Goal: Information Seeking & Learning: Learn about a topic

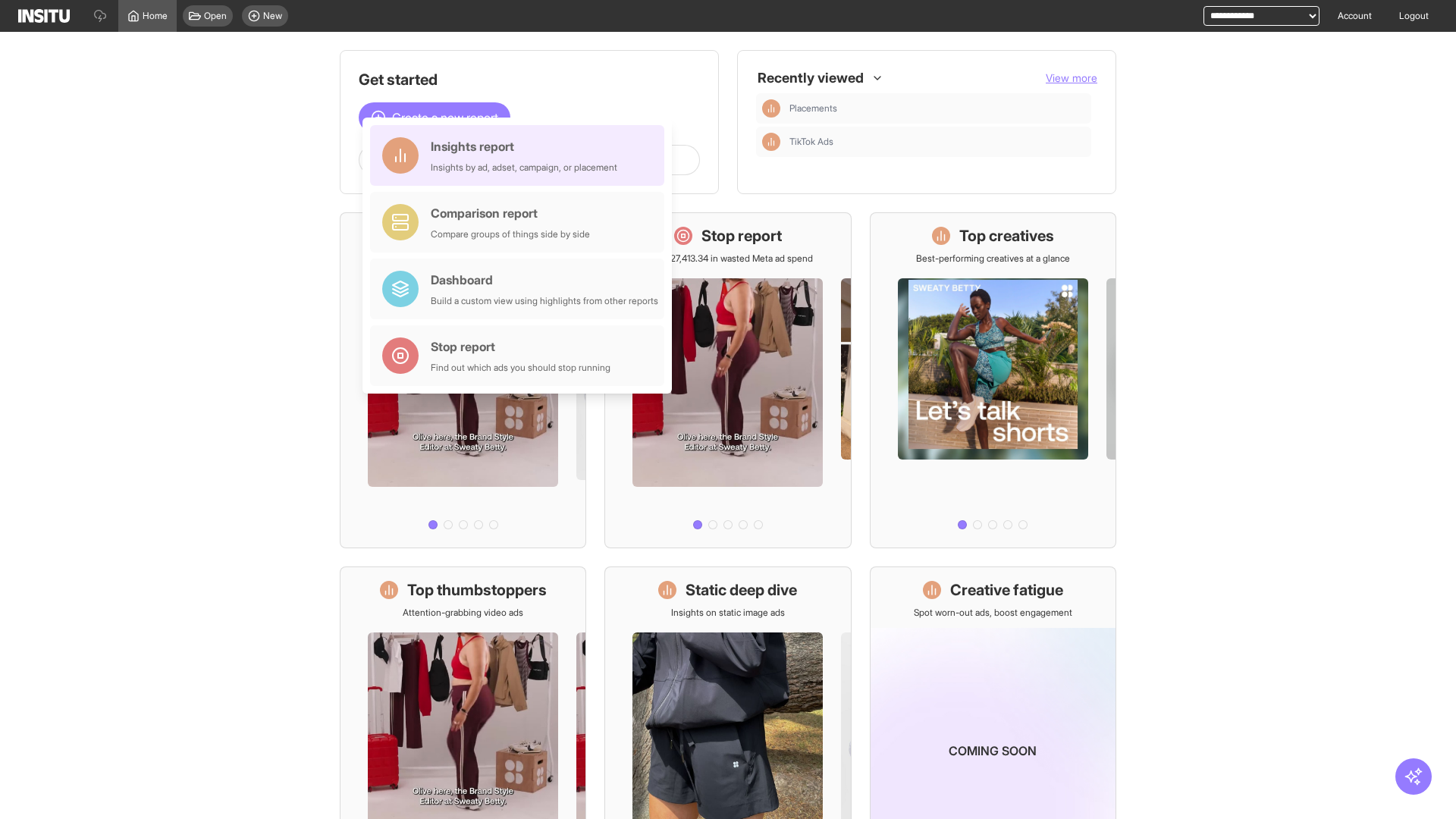
click at [521, 156] on div "Insights report Insights by ad, adset, campaign, or placement" at bounding box center [523, 156] width 186 height 37
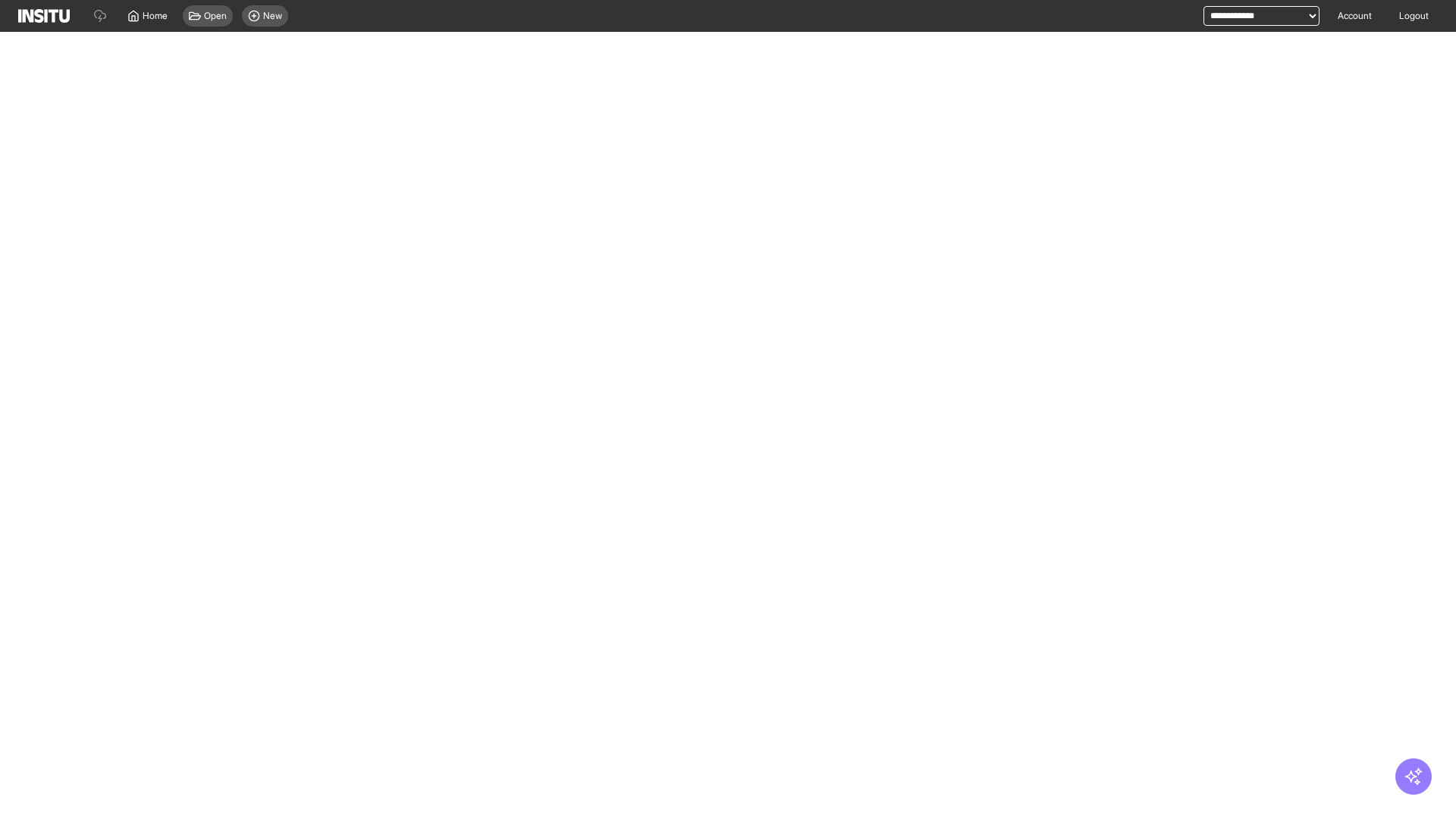
select select "**"
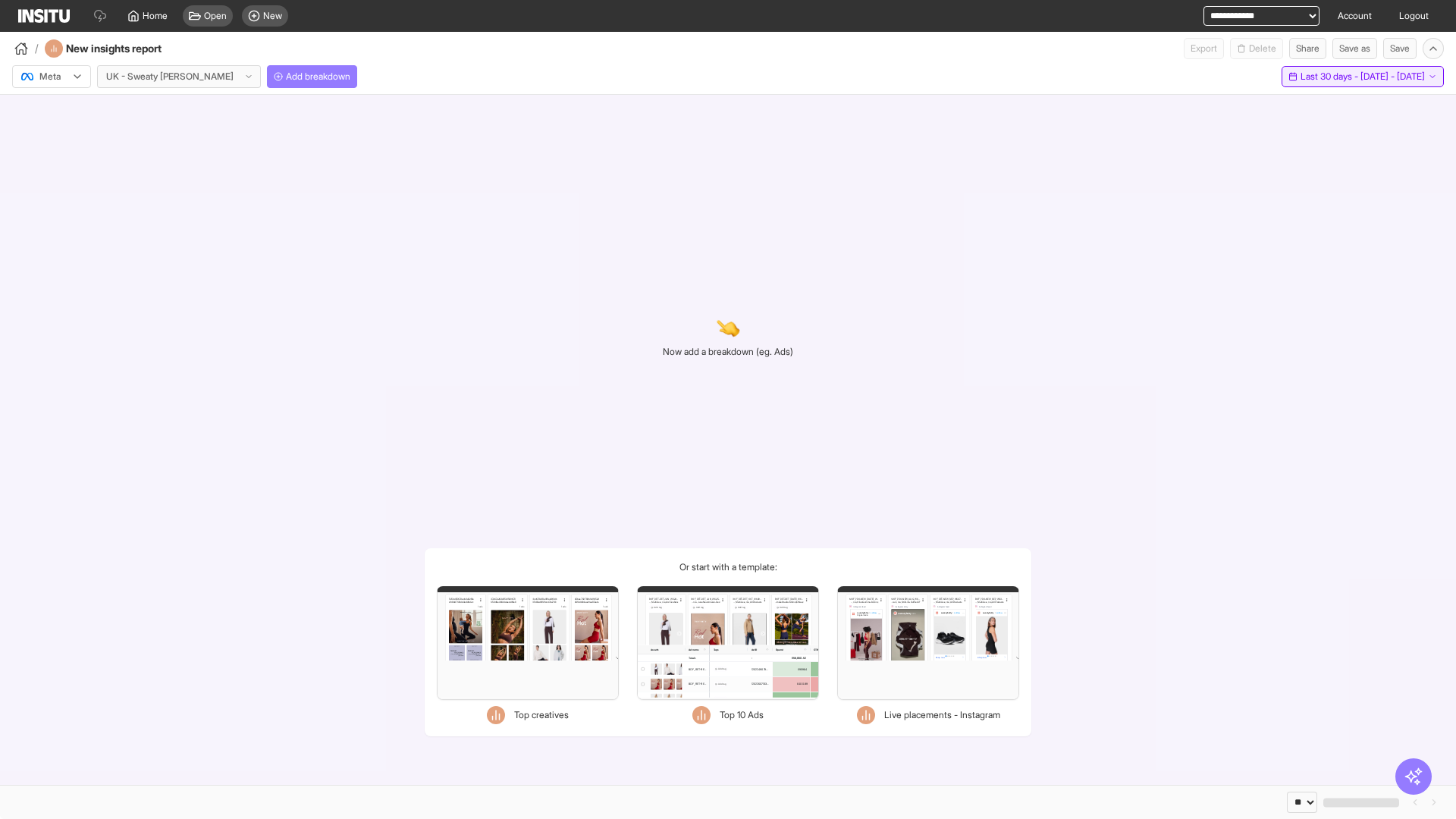
click at [1331, 77] on span "Last 30 days - [DATE] - [DATE]" at bounding box center [1363, 76] width 125 height 12
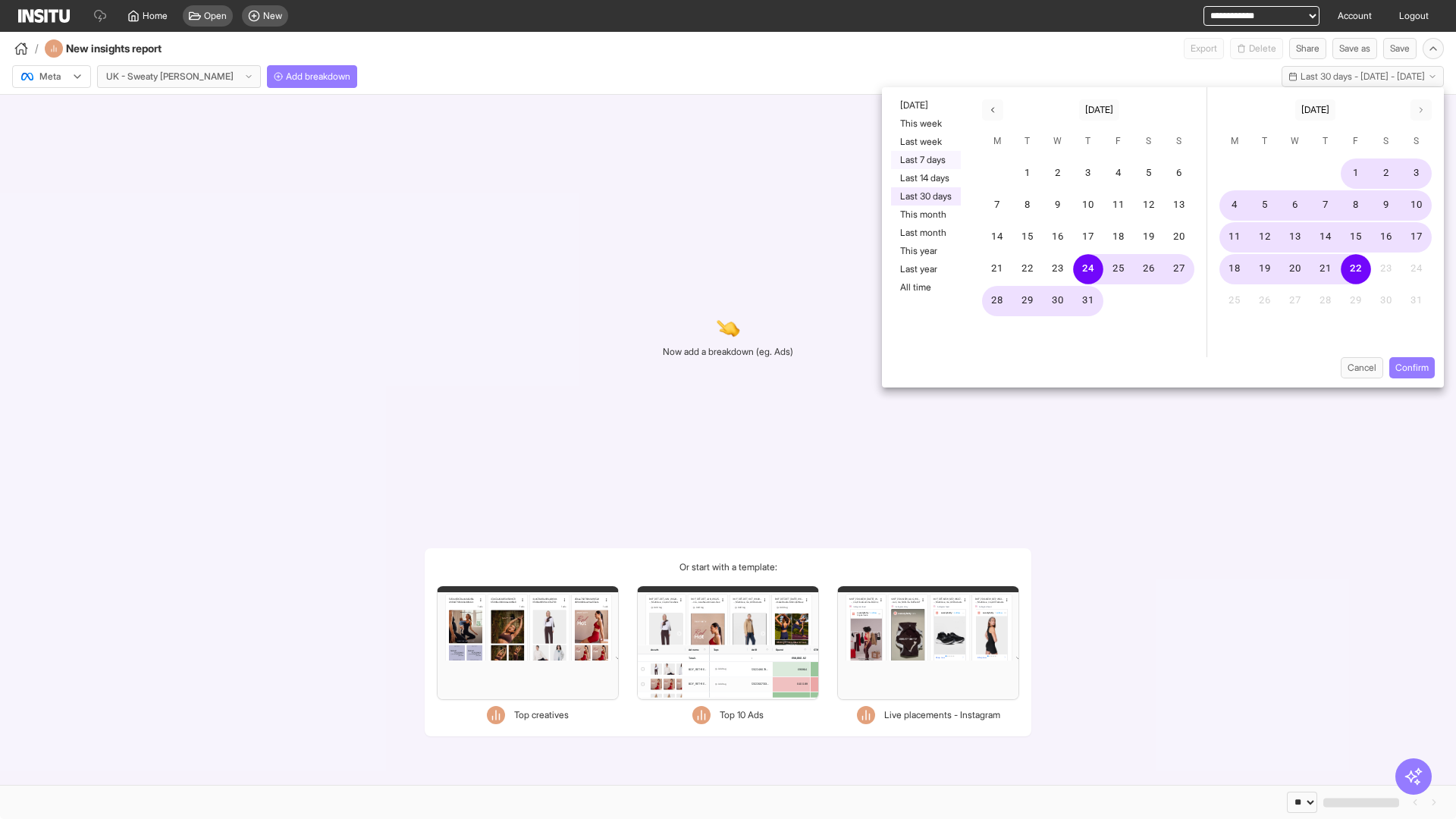
click at [925, 160] on button "Last 7 days" at bounding box center [925, 160] width 70 height 18
